Goal: Find specific fact

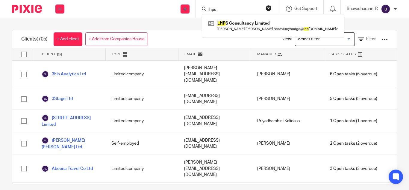
type input "lhps"
click button "submit" at bounding box center [0, 0] width 0 height 0
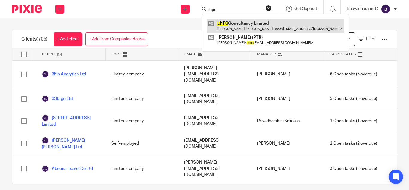
click at [225, 22] on link at bounding box center [276, 26] width 138 height 14
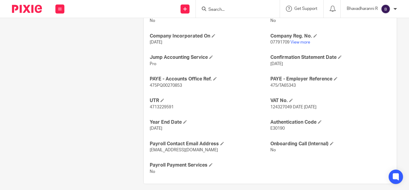
scroll to position [240, 0]
click at [297, 41] on link "View more" at bounding box center [301, 43] width 20 height 4
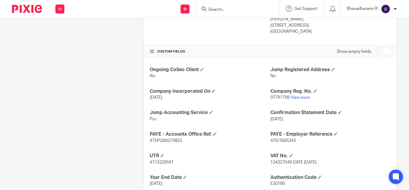
scroll to position [186, 0]
click at [274, 160] on span "124327049 DATE 29 September 2011" at bounding box center [294, 162] width 46 height 4
copy span "124327049"
